Goal: Entertainment & Leisure: Consume media (video, audio)

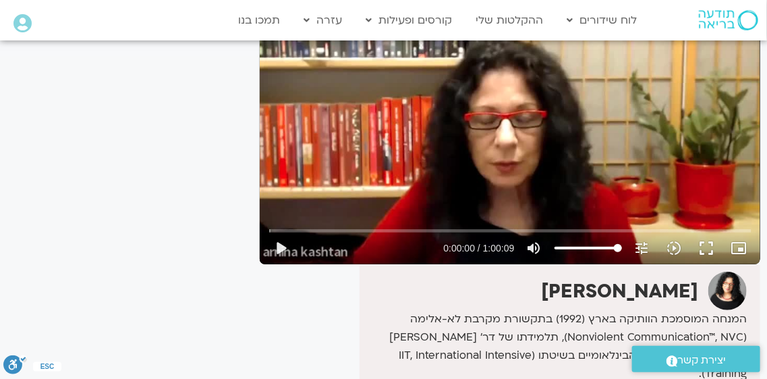
scroll to position [157, 0]
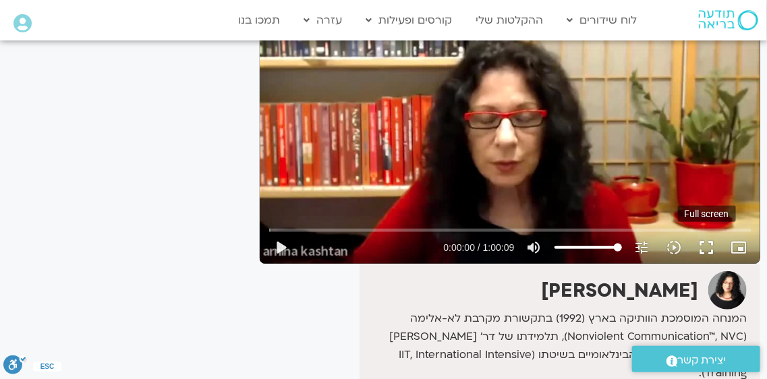
click at [706, 245] on button "fullscreen" at bounding box center [707, 247] width 32 height 32
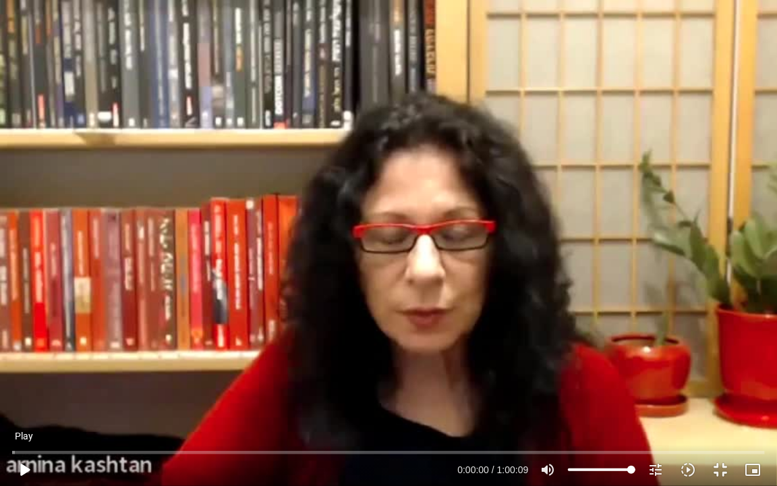
click at [25, 378] on button "play_arrow" at bounding box center [24, 469] width 32 height 32
click at [25, 378] on button "pause" at bounding box center [24, 469] width 32 height 32
click at [24, 378] on button "play_arrow" at bounding box center [24, 469] width 32 height 32
click at [21, 378] on button "pause" at bounding box center [24, 469] width 32 height 32
click at [21, 378] on button "play_arrow" at bounding box center [24, 469] width 32 height 32
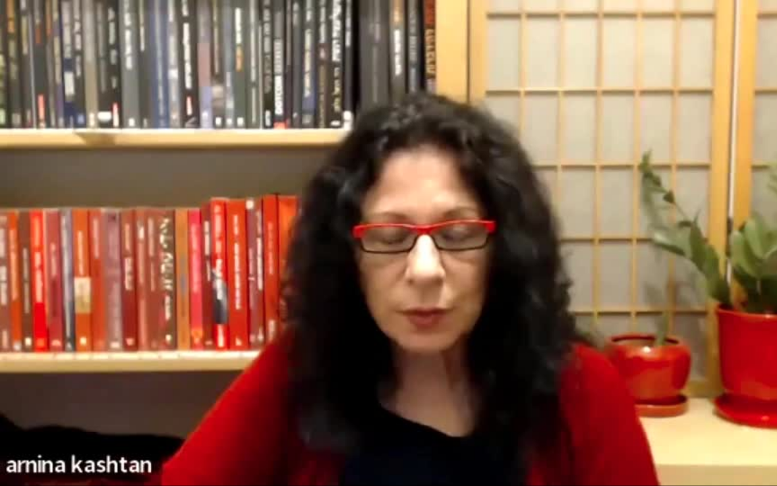
click at [21, 378] on button "pause" at bounding box center [24, 469] width 32 height 32
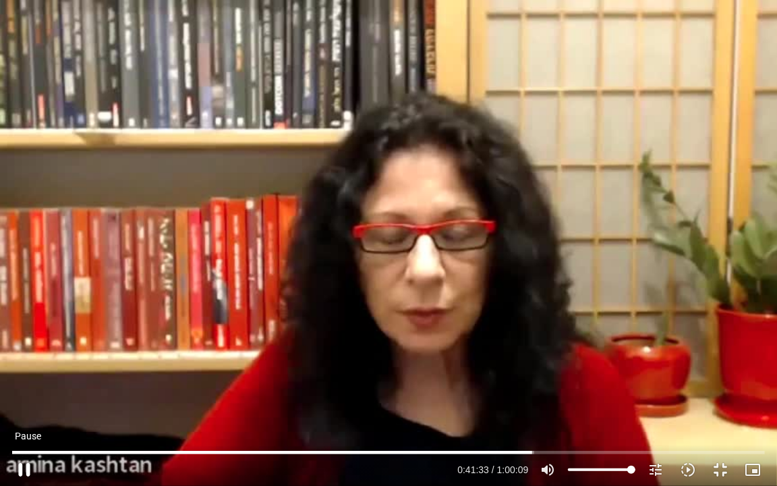
click at [24, 378] on button "pause" at bounding box center [24, 469] width 32 height 32
click at [24, 378] on button "play_arrow" at bounding box center [24, 469] width 32 height 32
click at [371, 314] on div "Skip Ad 17:56 pause 0:41:33 / 1:00:09 volume_up Mute tune Resolution Auto 480p …" at bounding box center [388, 243] width 777 height 486
click at [417, 250] on div "Skip Ad 17:56 play_arrow 0:41:33 / 1:00:09 volume_up Mute tune Resolution Auto …" at bounding box center [388, 243] width 777 height 486
click at [417, 250] on div "Skip Ad 17:56 pause 0:41:33 / 1:00:09 volume_up Mute tune Resolution Auto 480p …" at bounding box center [388, 243] width 777 height 486
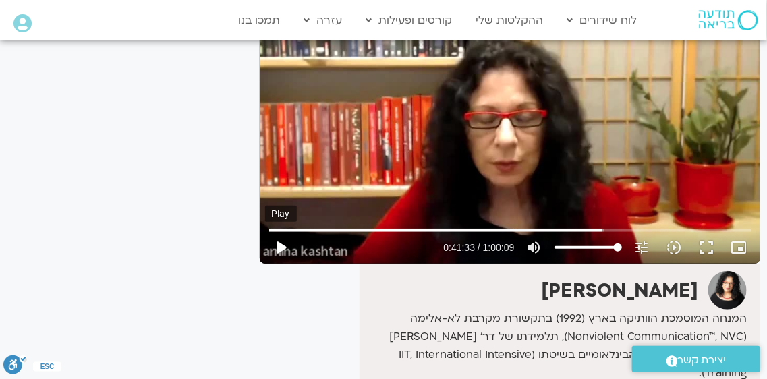
click at [283, 246] on button "play_arrow" at bounding box center [281, 247] width 32 height 32
click at [612, 229] on input "Seek" at bounding box center [510, 230] width 482 height 8
click at [603, 230] on input "Seek" at bounding box center [510, 230] width 482 height 8
type input "2511.415493"
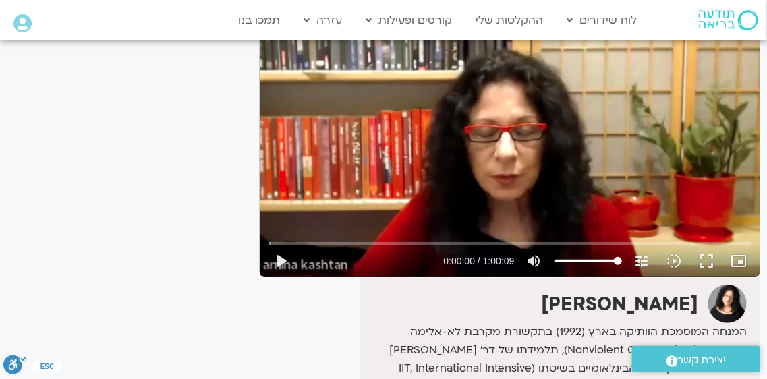
scroll to position [180, 0]
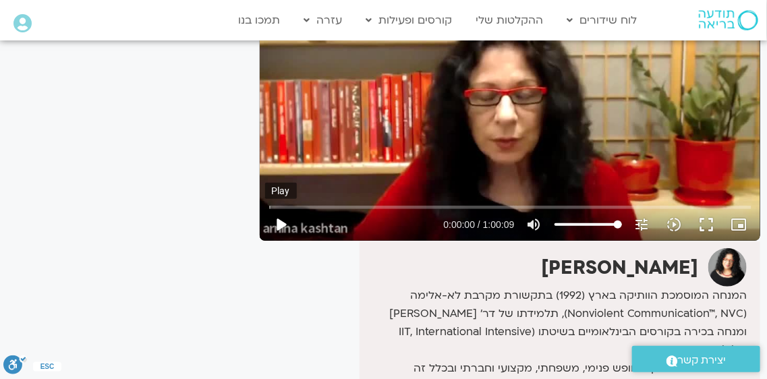
click at [285, 220] on button "play_arrow" at bounding box center [281, 224] width 32 height 32
type input "0.1"
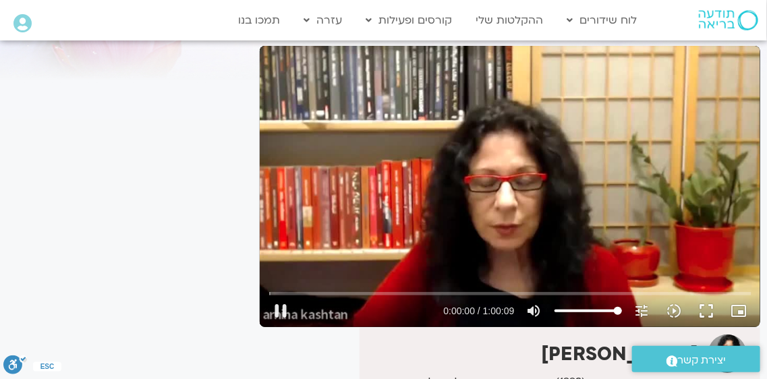
scroll to position [67, 0]
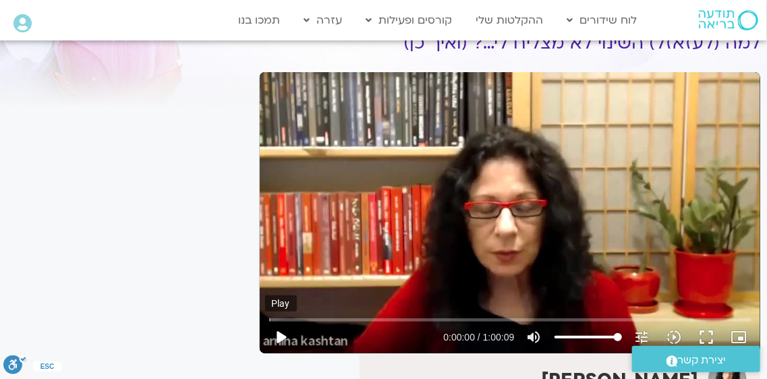
click at [284, 335] on button "play_arrow" at bounding box center [281, 337] width 32 height 32
type input "0.1"
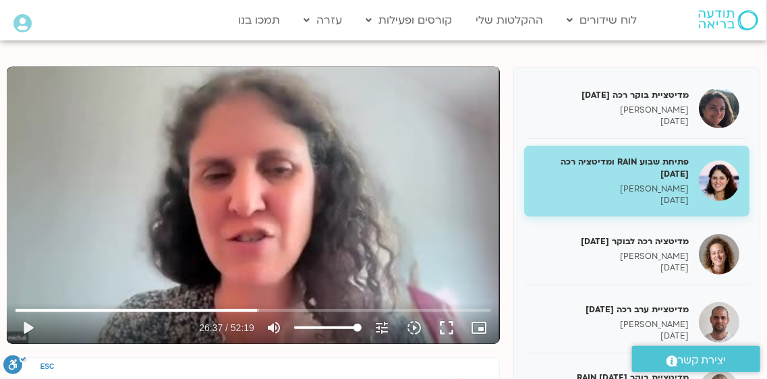
click at [715, 18] on img at bounding box center [728, 20] width 59 height 20
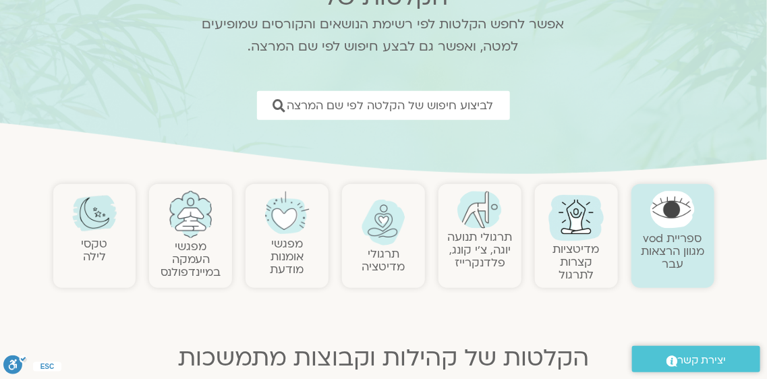
scroll to position [134, 0]
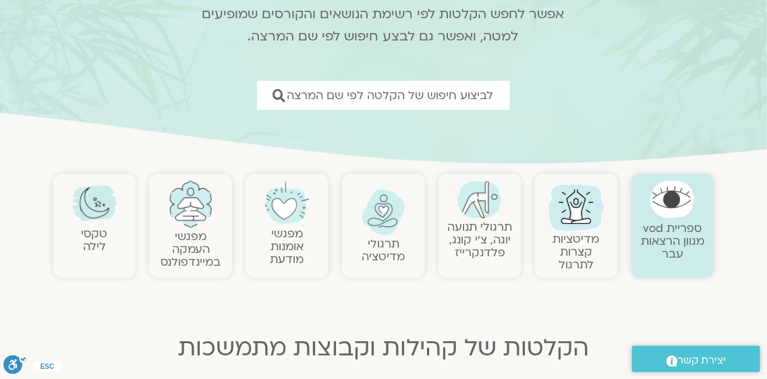
click at [682, 212] on img at bounding box center [672, 200] width 45 height 38
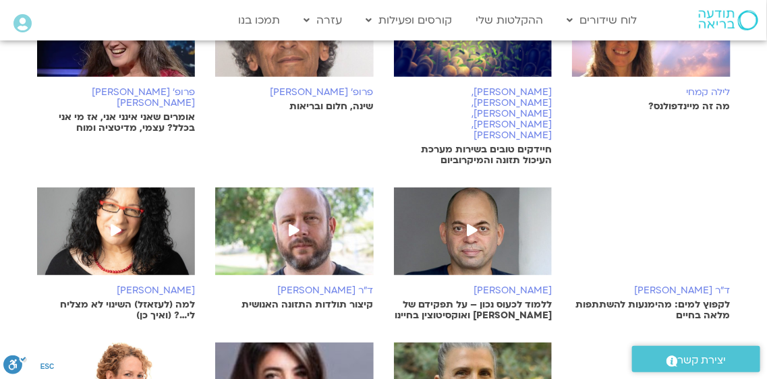
scroll to position [337, 0]
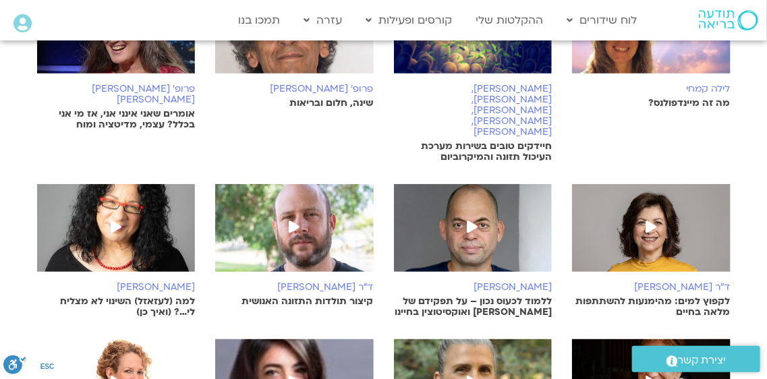
click at [115, 221] on icon at bounding box center [116, 227] width 11 height 12
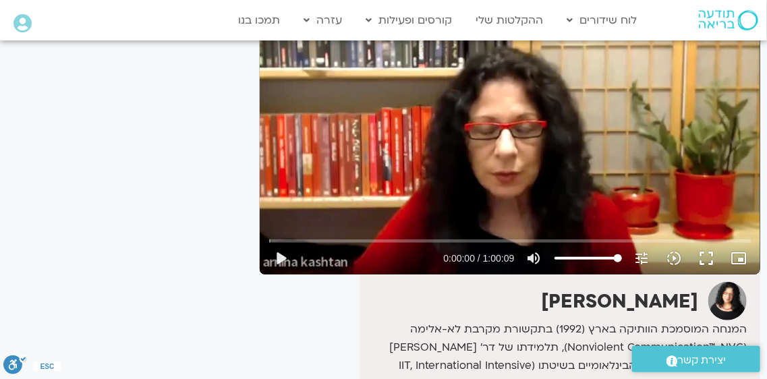
scroll to position [158, 0]
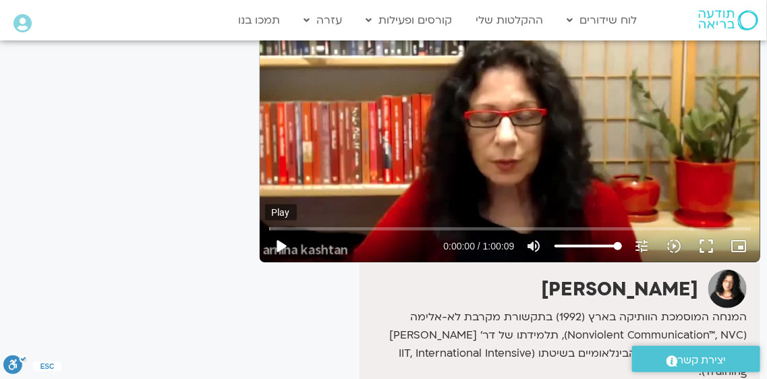
click at [283, 243] on button "play_arrow" at bounding box center [281, 246] width 32 height 32
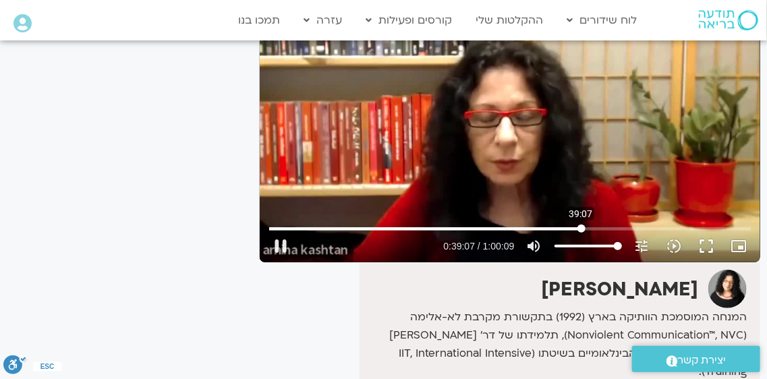
click at [581, 227] on input "Seek" at bounding box center [510, 229] width 482 height 8
click at [594, 227] on input "Seek" at bounding box center [510, 229] width 482 height 8
type input "3609.833333"
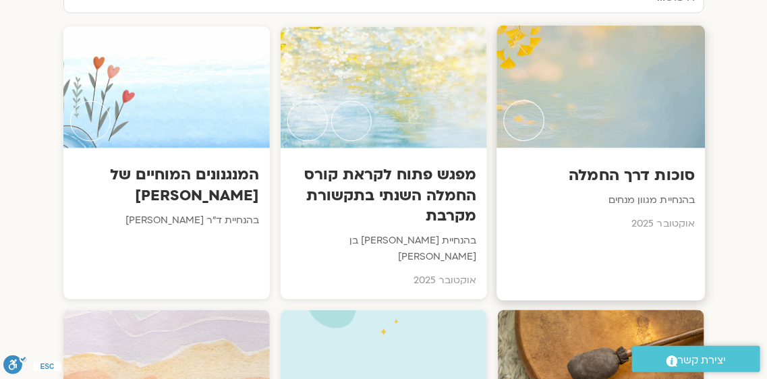
scroll to position [719, 0]
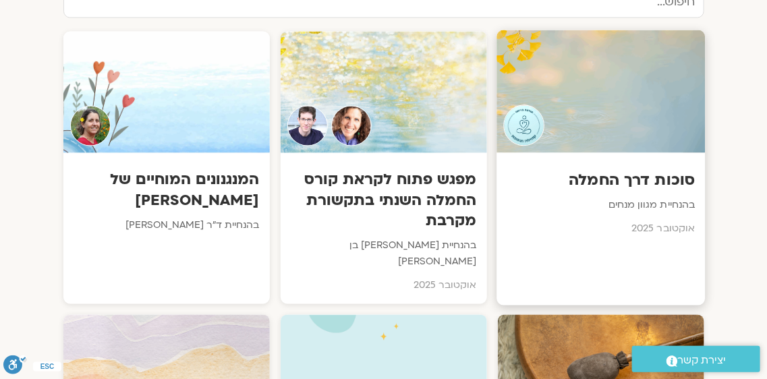
click at [594, 150] on div at bounding box center [600, 91] width 208 height 123
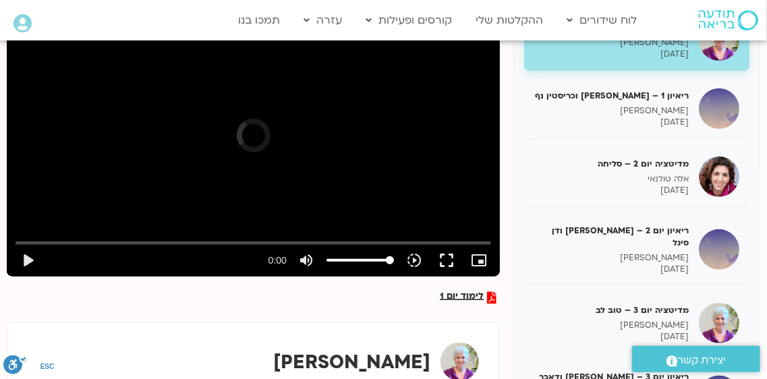
scroll to position [217, 0]
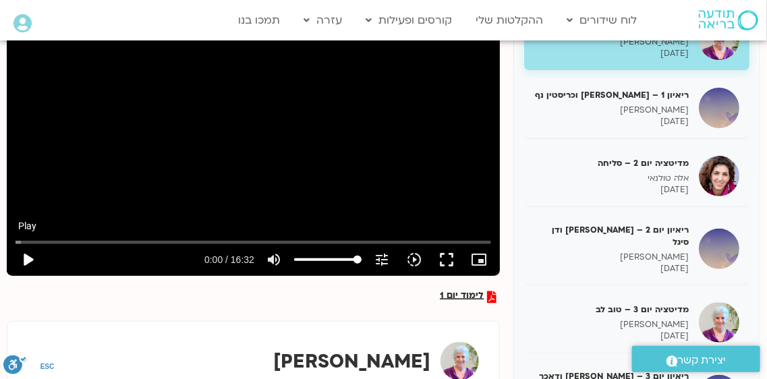
click at [28, 258] on button "play_arrow" at bounding box center [27, 259] width 32 height 32
click at [181, 241] on input "Seek" at bounding box center [253, 242] width 475 height 8
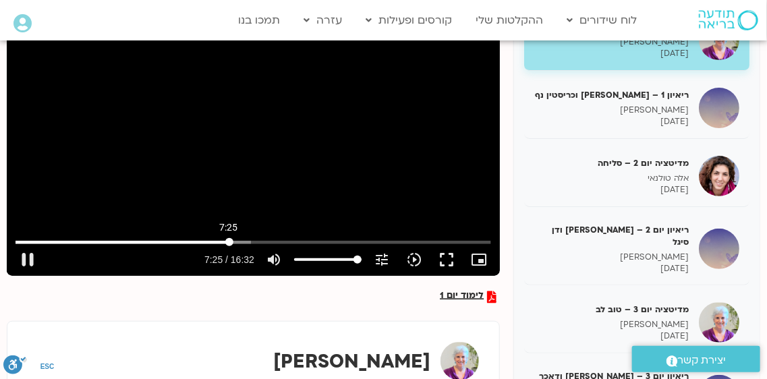
click at [229, 242] on input "Seek" at bounding box center [253, 242] width 475 height 8
click at [219, 241] on input "Seek" at bounding box center [253, 242] width 475 height 8
click at [208, 241] on input "Seek" at bounding box center [253, 242] width 475 height 8
click at [202, 241] on input "Seek" at bounding box center [253, 242] width 475 height 8
click at [194, 241] on input "Seek" at bounding box center [253, 242] width 475 height 8
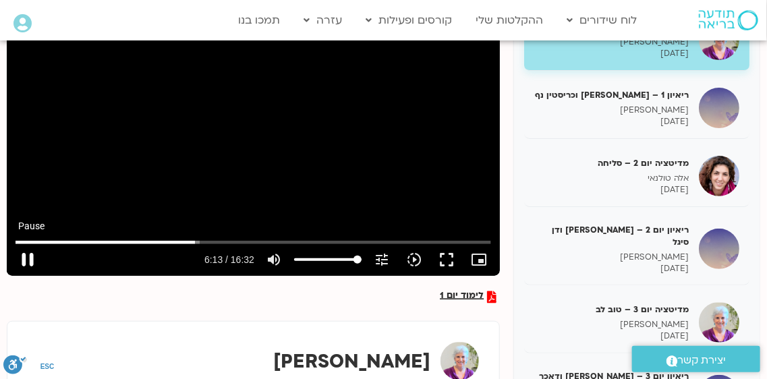
click at [27, 256] on button "pause" at bounding box center [27, 259] width 32 height 32
click at [446, 259] on button "fullscreen" at bounding box center [446, 259] width 32 height 32
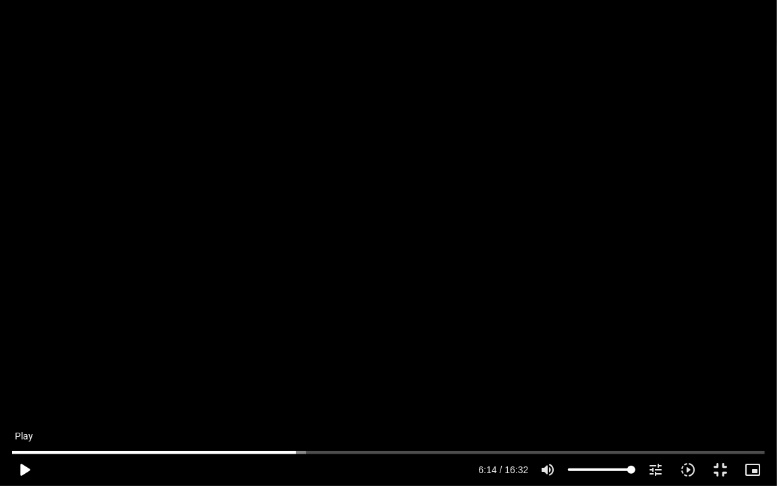
click at [25, 469] on button "play_arrow" at bounding box center [24, 469] width 32 height 32
click at [26, 467] on button "pause" at bounding box center [24, 469] width 32 height 32
click at [26, 467] on button "play_arrow" at bounding box center [24, 469] width 32 height 32
click at [449, 453] on input "Seek" at bounding box center [388, 452] width 753 height 8
click at [467, 452] on input "Seek" at bounding box center [388, 452] width 753 height 8
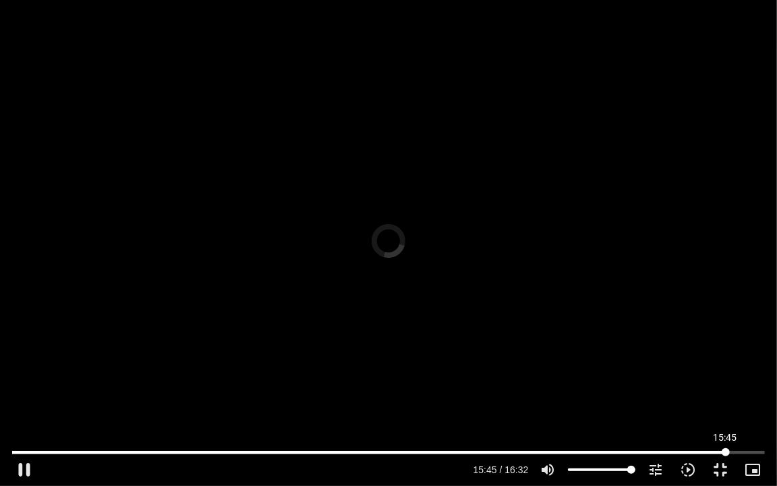
click at [726, 449] on input "Seek" at bounding box center [388, 452] width 753 height 8
click at [27, 467] on button "pause" at bounding box center [24, 469] width 32 height 32
type input "965.18702"
click at [723, 465] on button "fullscreen_exit" at bounding box center [720, 469] width 32 height 32
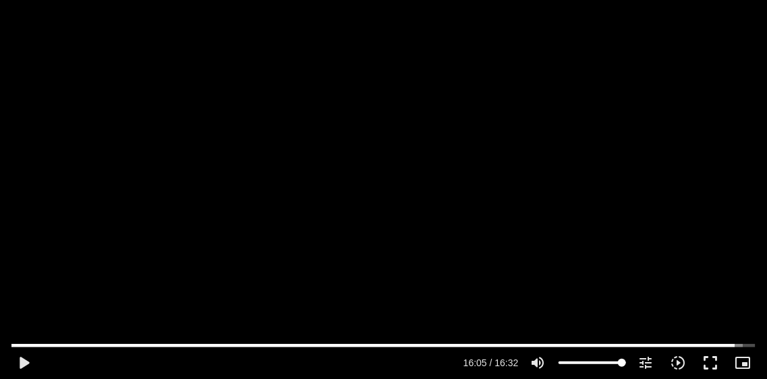
scroll to position [194, 0]
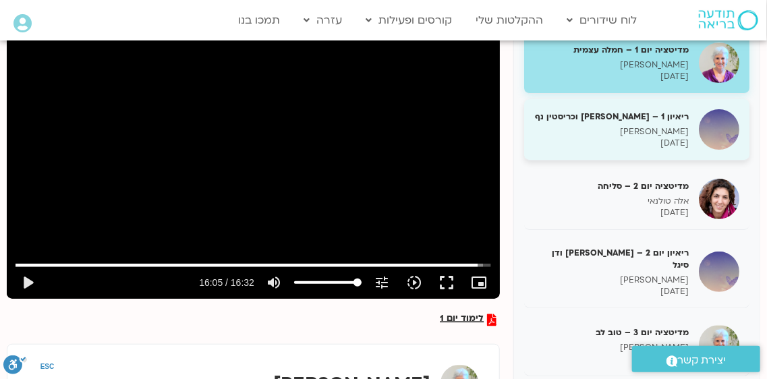
click at [639, 113] on h5 "ריאיון 1 – [PERSON_NAME] וכריסטין נף" at bounding box center [611, 117] width 154 height 12
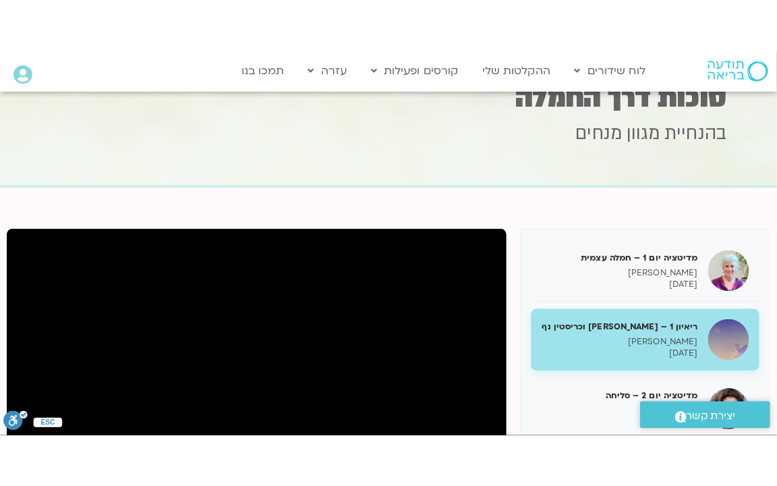
scroll to position [214, 0]
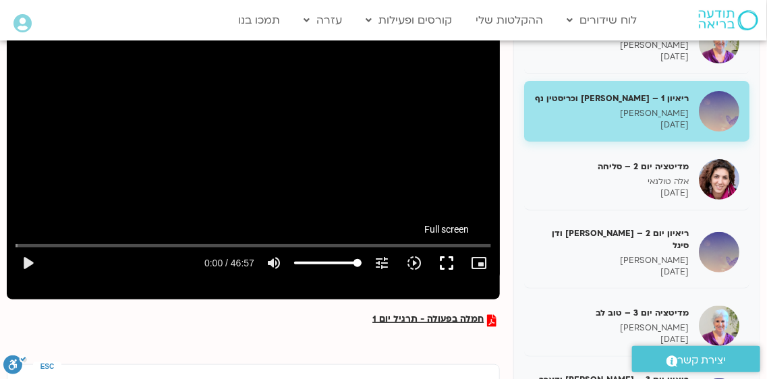
click at [444, 266] on button "fullscreen" at bounding box center [446, 263] width 32 height 32
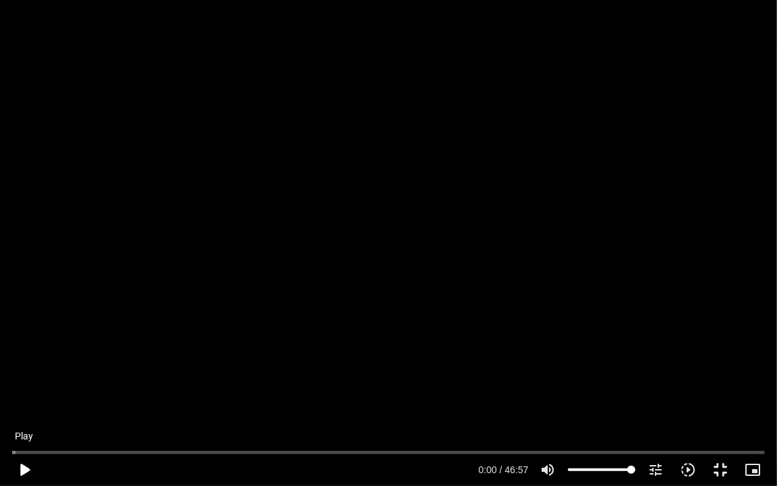
click at [24, 467] on button "play_arrow" at bounding box center [24, 469] width 32 height 32
click at [26, 468] on button "pause" at bounding box center [24, 469] width 32 height 32
click at [24, 463] on button "play_arrow" at bounding box center [24, 469] width 32 height 32
click at [22, 467] on button "pause" at bounding box center [24, 469] width 32 height 32
click at [22, 469] on button "play_arrow" at bounding box center [24, 469] width 32 height 32
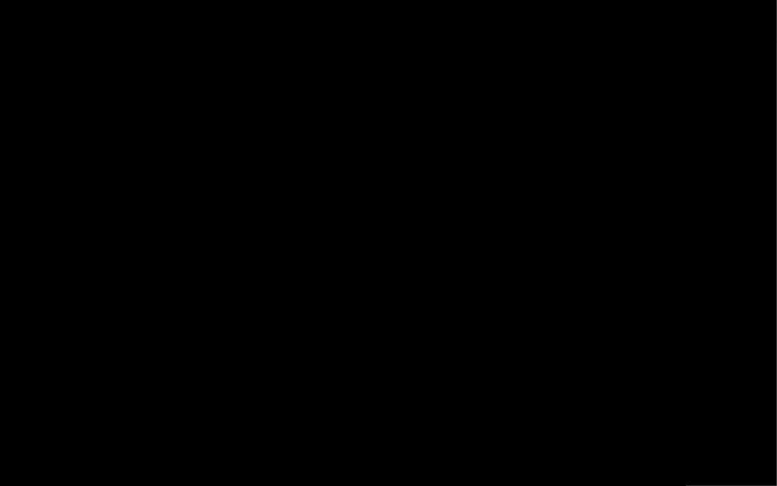
click at [24, 467] on button "pause" at bounding box center [24, 469] width 32 height 32
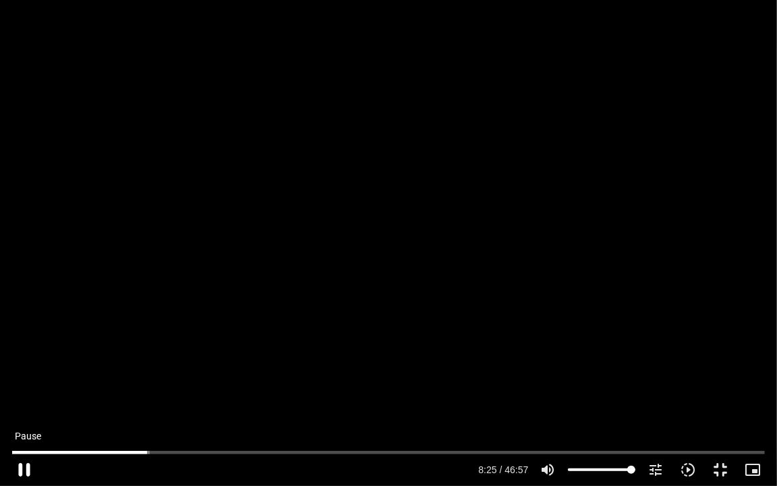
click at [20, 468] on button "pause" at bounding box center [24, 469] width 32 height 32
click at [24, 468] on button "play_arrow" at bounding box center [24, 469] width 32 height 32
click at [24, 472] on button "pause" at bounding box center [24, 469] width 32 height 32
click at [26, 468] on button "play_arrow" at bounding box center [24, 469] width 32 height 32
click at [24, 470] on button "pause" at bounding box center [24, 469] width 32 height 32
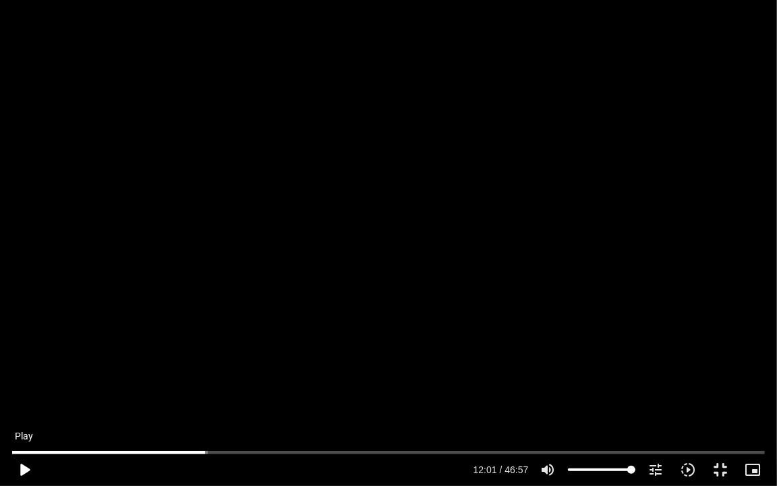
click at [24, 469] on button "play_arrow" at bounding box center [24, 469] width 32 height 32
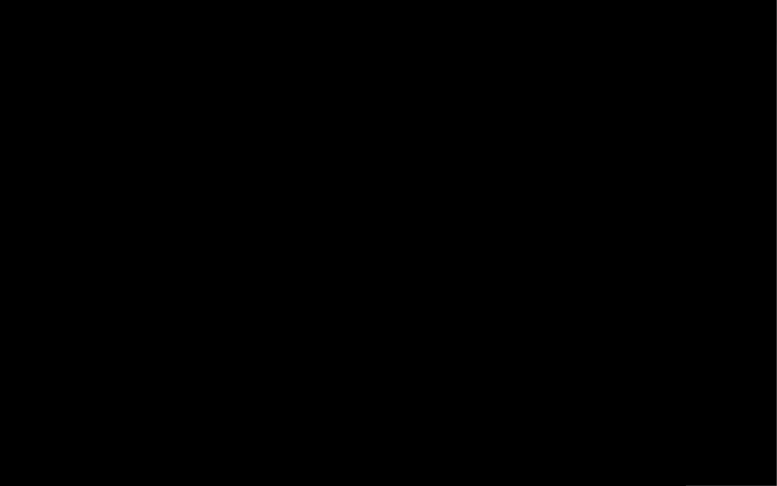
click at [24, 469] on button "pause" at bounding box center [24, 469] width 32 height 32
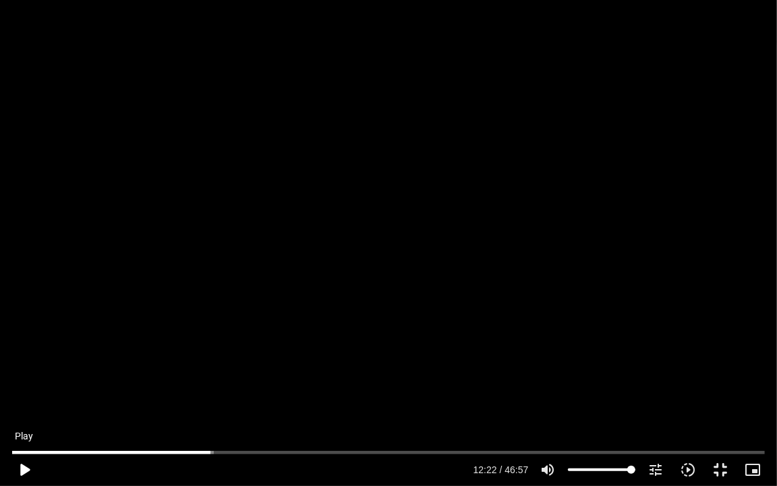
click at [20, 469] on button "play_arrow" at bounding box center [24, 469] width 32 height 32
click at [27, 466] on button "pause" at bounding box center [24, 469] width 32 height 32
click at [26, 469] on button "play_arrow" at bounding box center [24, 469] width 32 height 32
click at [24, 469] on button "pause" at bounding box center [24, 469] width 32 height 32
click at [23, 467] on button "play_arrow" at bounding box center [24, 469] width 32 height 32
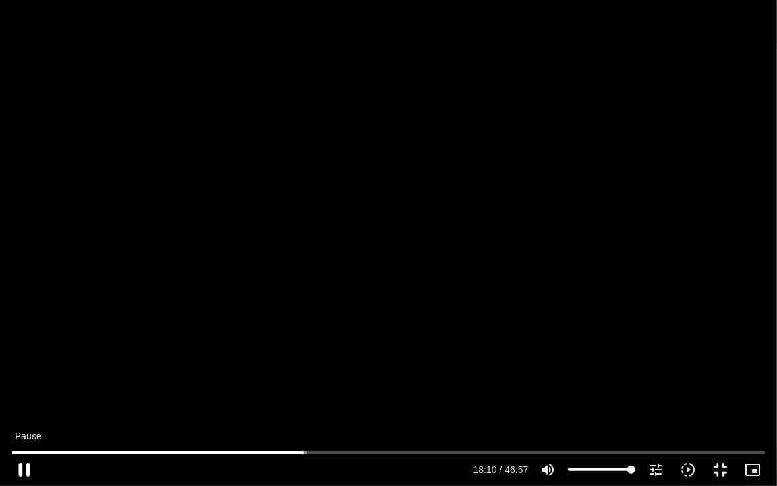
click at [24, 470] on button "pause" at bounding box center [24, 469] width 32 height 32
click at [24, 470] on button "play_arrow" at bounding box center [24, 469] width 32 height 32
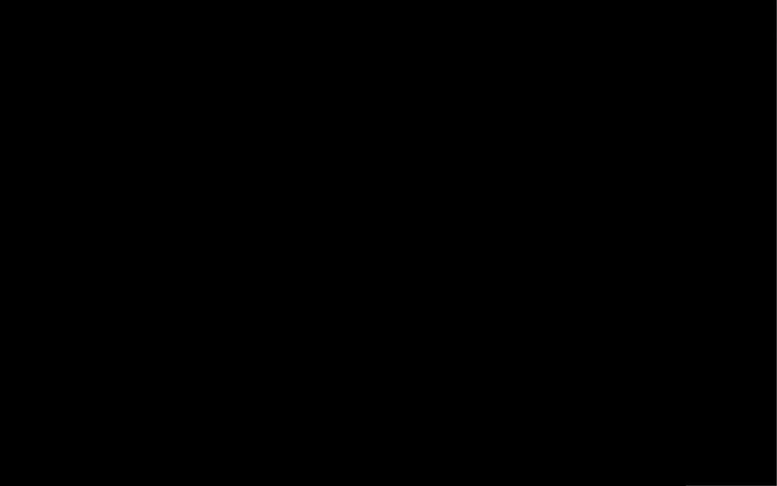
click at [24, 470] on button "pause" at bounding box center [24, 469] width 32 height 32
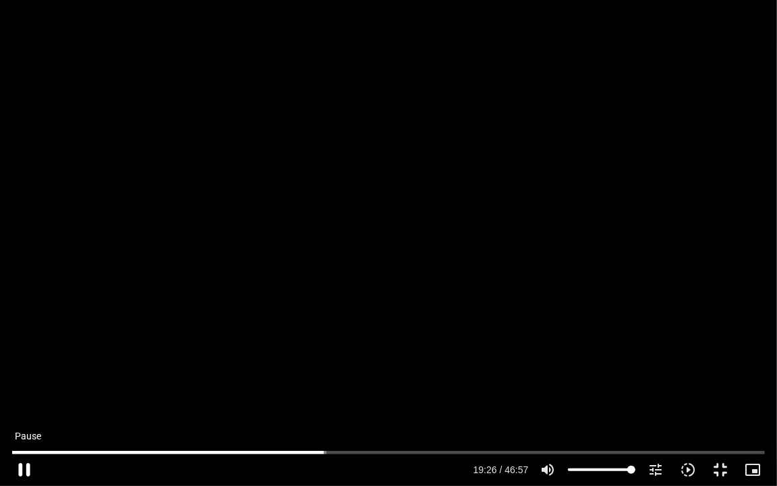
click at [26, 470] on button "pause" at bounding box center [24, 469] width 32 height 32
click at [26, 467] on button "play_arrow" at bounding box center [24, 469] width 32 height 32
click at [316, 453] on input "Seek" at bounding box center [388, 452] width 753 height 8
click at [26, 467] on button "pause" at bounding box center [24, 469] width 32 height 32
click at [24, 469] on button "play_arrow" at bounding box center [24, 469] width 32 height 32
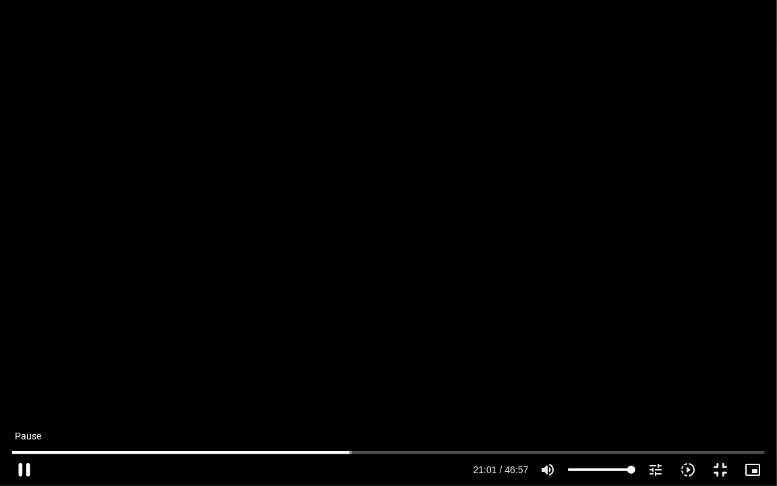
click at [25, 467] on button "pause" at bounding box center [24, 469] width 32 height 32
click at [25, 469] on button "play_arrow" at bounding box center [24, 469] width 32 height 32
click at [25, 468] on button "pause" at bounding box center [24, 469] width 32 height 32
click at [25, 468] on button "play_arrow" at bounding box center [24, 469] width 32 height 32
click at [24, 468] on button "pause" at bounding box center [24, 469] width 32 height 32
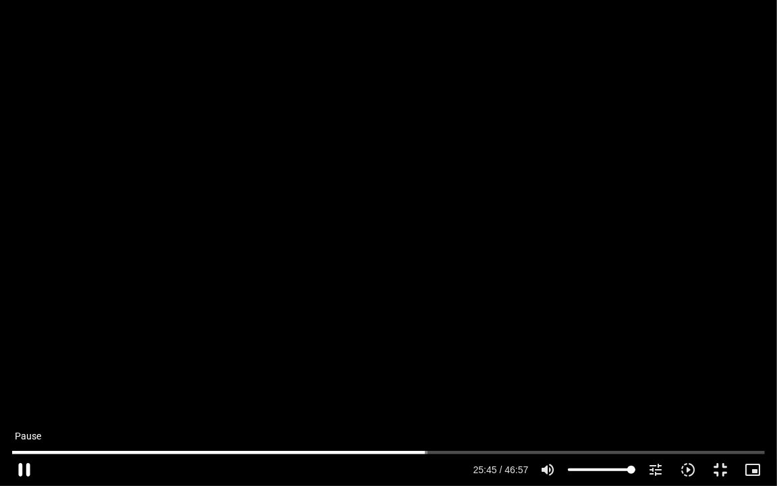
type input "1545.510068"
